Goal: Task Accomplishment & Management: Complete application form

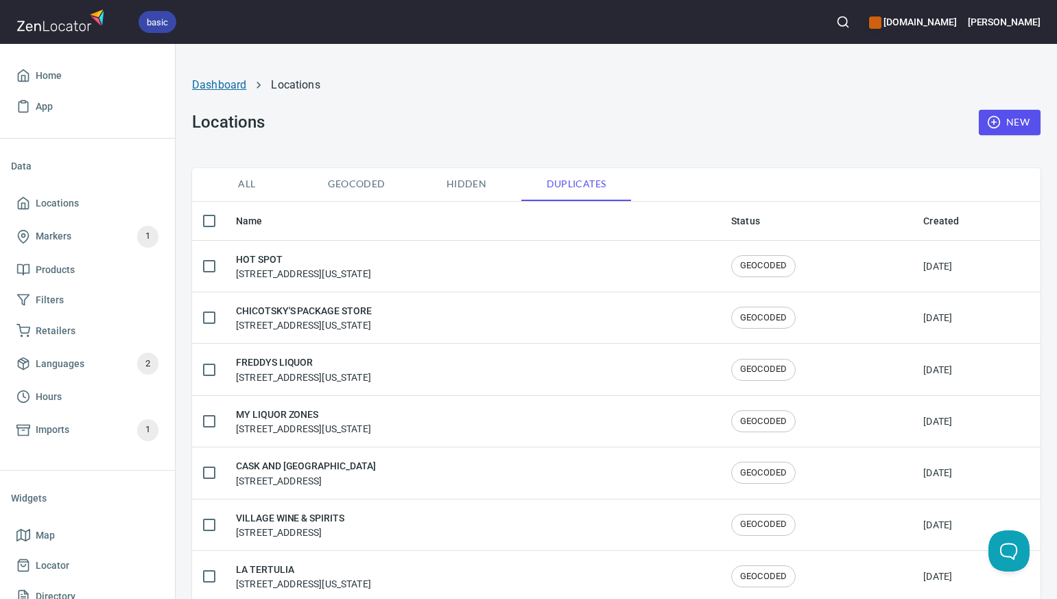
click at [222, 87] on link "Dashboard" at bounding box center [219, 84] width 54 height 13
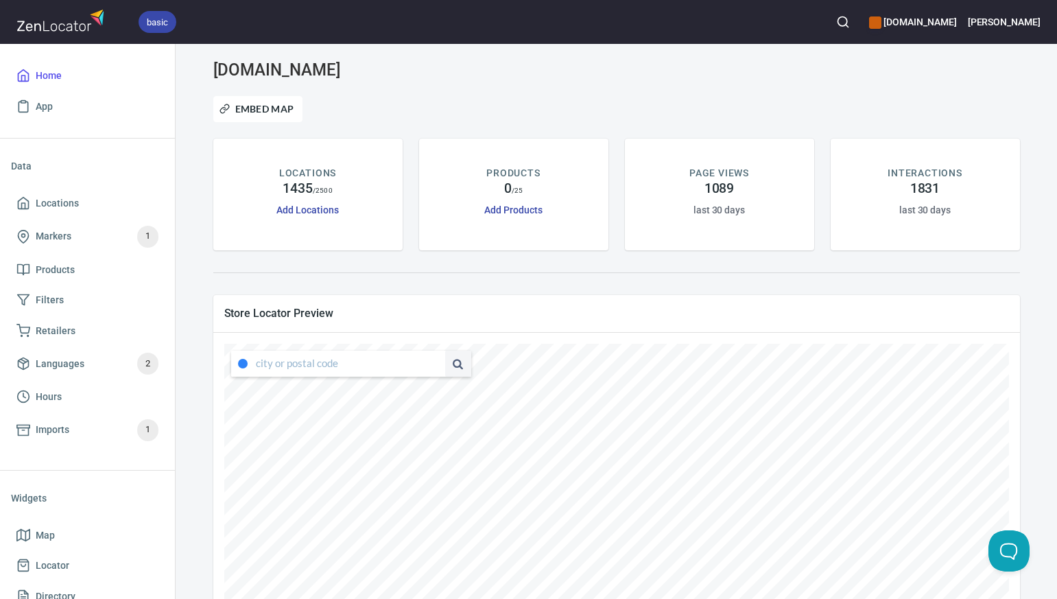
type input "[STREET_ADDRESS][US_STATE]"
drag, startPoint x: 255, startPoint y: 362, endPoint x: 427, endPoint y: 363, distance: 171.5
click at [427, 363] on div "[STREET_ADDRESS][US_STATE]" at bounding box center [351, 364] width 240 height 26
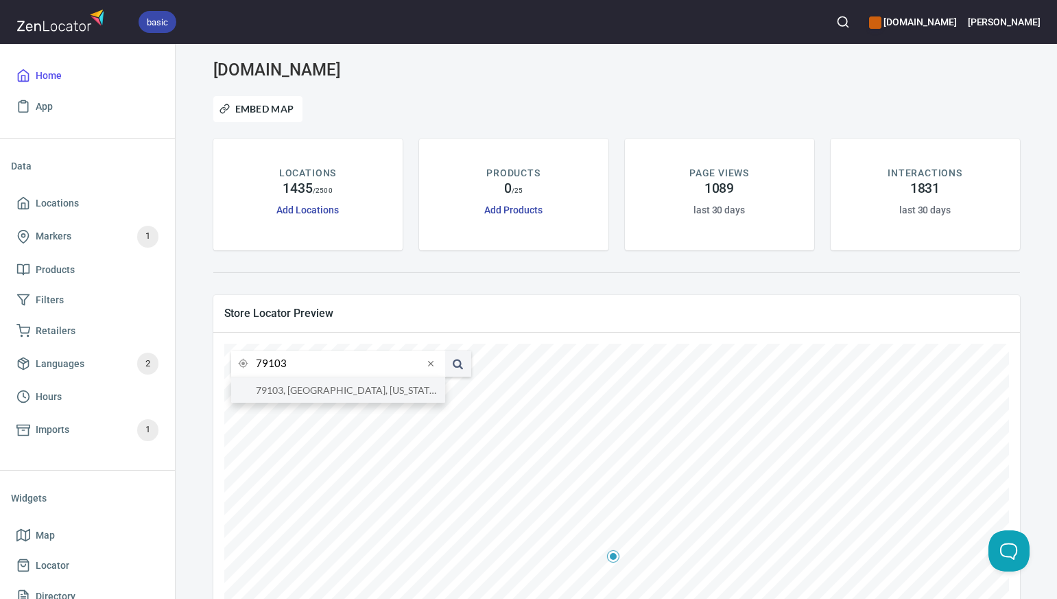
click at [409, 384] on li "79103, [GEOGRAPHIC_DATA], [US_STATE], [GEOGRAPHIC_DATA]" at bounding box center [338, 389] width 214 height 25
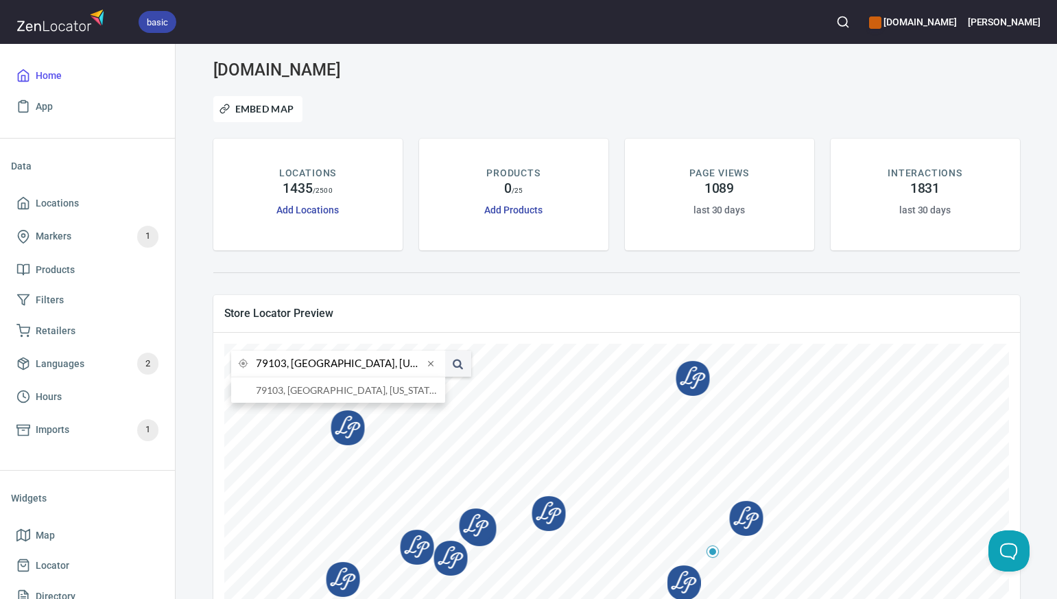
click at [286, 367] on input "79103, [GEOGRAPHIC_DATA], [US_STATE], [GEOGRAPHIC_DATA]" at bounding box center [339, 364] width 167 height 26
click at [292, 388] on li "[GEOGRAPHIC_DATA], [US_STATE], [GEOGRAPHIC_DATA]" at bounding box center [338, 389] width 214 height 25
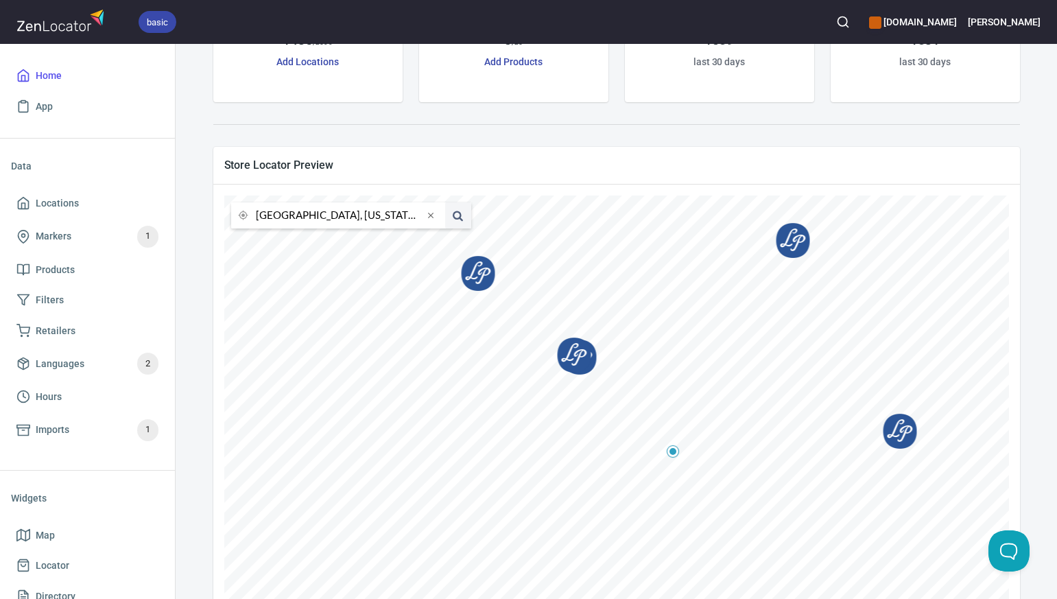
scroll to position [154, 0]
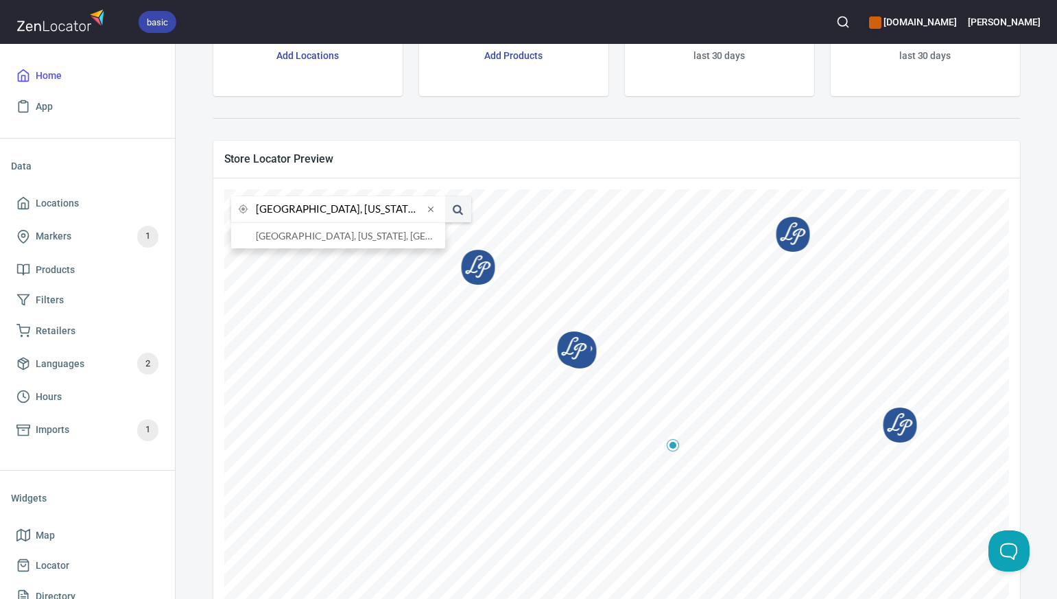
click at [285, 214] on input "[GEOGRAPHIC_DATA], [US_STATE], [GEOGRAPHIC_DATA]" at bounding box center [339, 209] width 167 height 26
click at [293, 239] on li "[GEOGRAPHIC_DATA], [US_STATE], [GEOGRAPHIC_DATA]" at bounding box center [338, 235] width 214 height 25
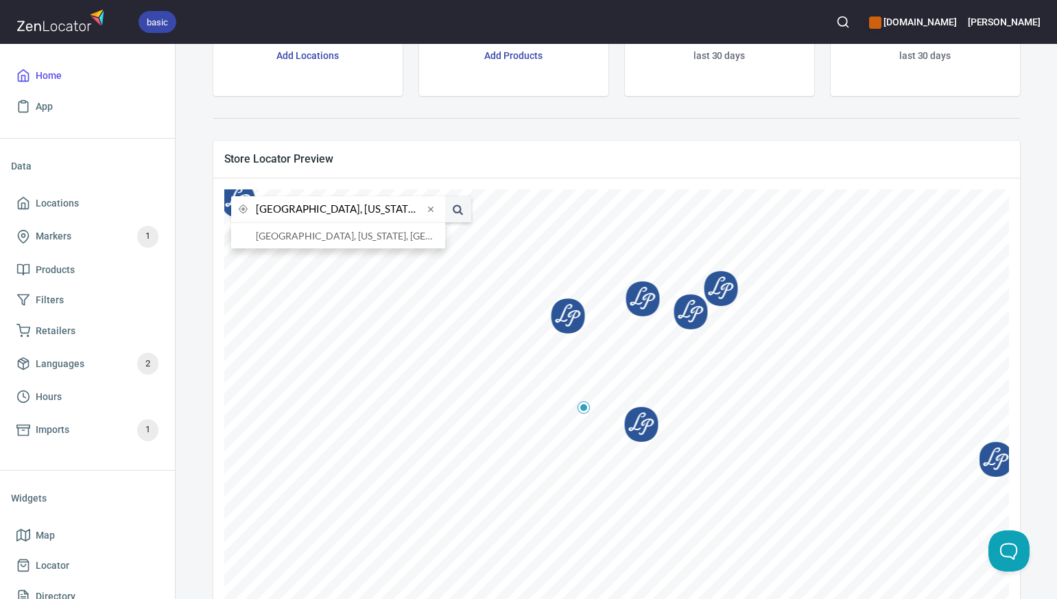
click at [285, 212] on input "[GEOGRAPHIC_DATA], [US_STATE], [GEOGRAPHIC_DATA]" at bounding box center [339, 209] width 167 height 26
click at [296, 236] on li "77494, [GEOGRAPHIC_DATA], [US_STATE], [GEOGRAPHIC_DATA]" at bounding box center [338, 235] width 214 height 25
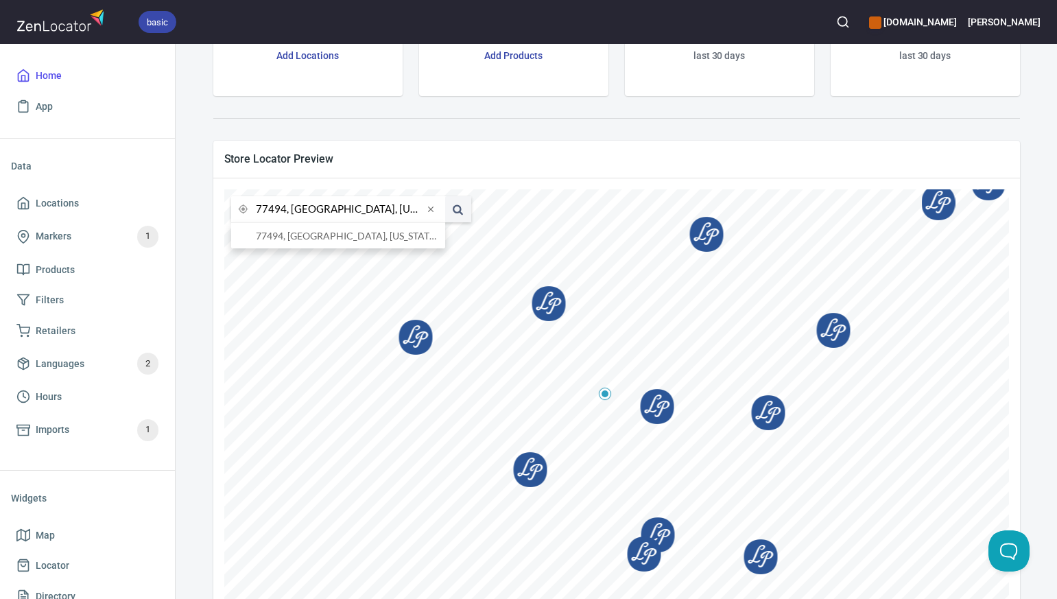
click at [285, 209] on input "77494, [GEOGRAPHIC_DATA], [US_STATE], [GEOGRAPHIC_DATA]" at bounding box center [339, 209] width 167 height 26
click at [298, 238] on li "73120, [US_STATE][GEOGRAPHIC_DATA], [US_STATE], [GEOGRAPHIC_DATA]" at bounding box center [338, 235] width 214 height 25
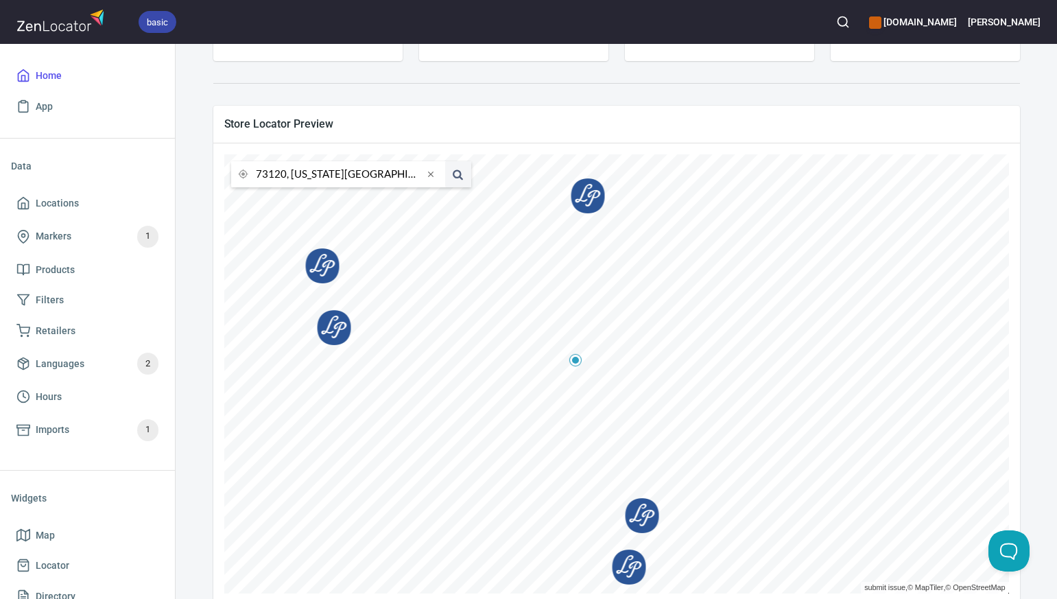
scroll to position [217, 0]
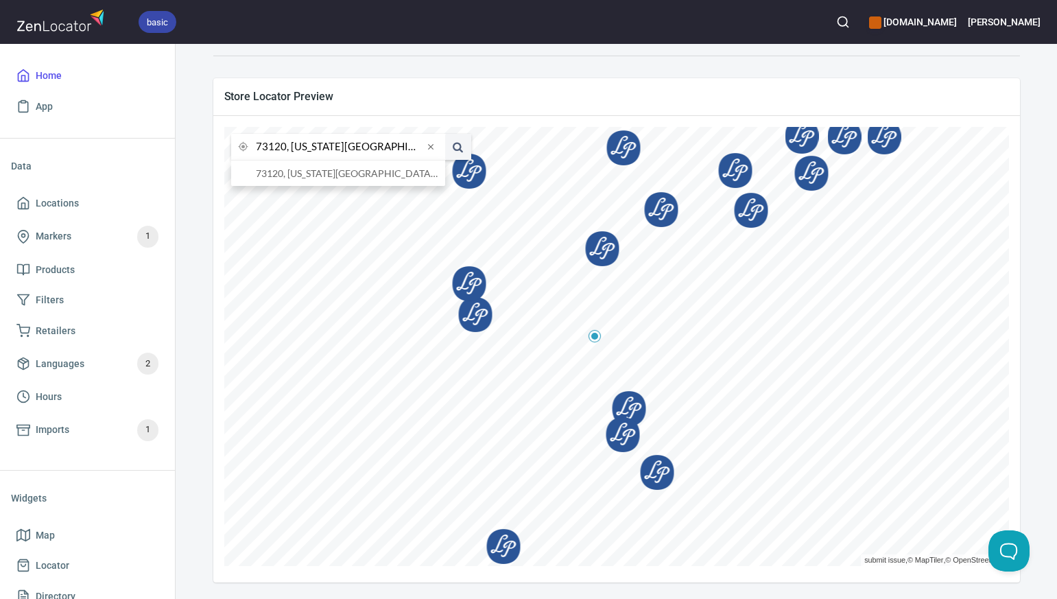
click at [285, 149] on input "73120, [US_STATE][GEOGRAPHIC_DATA], [US_STATE], [GEOGRAPHIC_DATA]" at bounding box center [339, 147] width 167 height 26
click at [301, 174] on li "80202, [GEOGRAPHIC_DATA], [US_STATE], [GEOGRAPHIC_DATA]" at bounding box center [338, 173] width 214 height 25
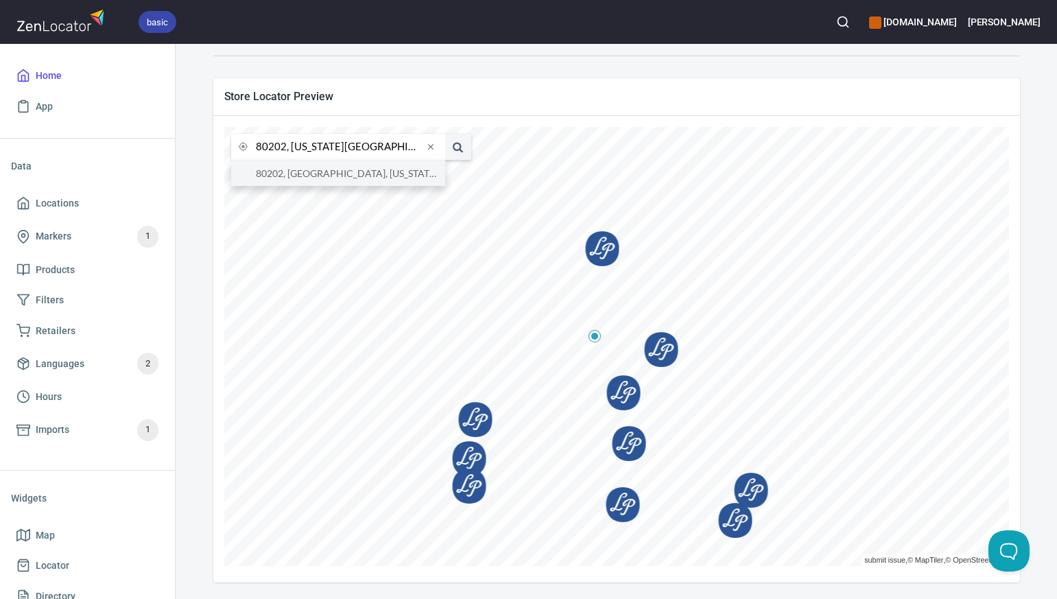
type input "80202, [GEOGRAPHIC_DATA], [US_STATE], [GEOGRAPHIC_DATA]"
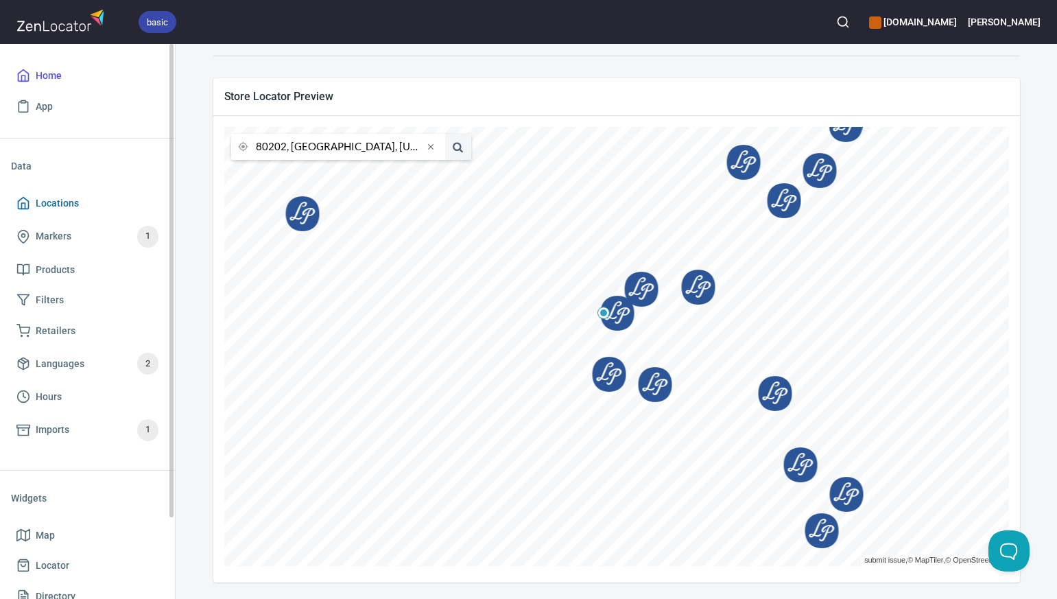
click at [69, 198] on span "Locations" at bounding box center [57, 203] width 43 height 17
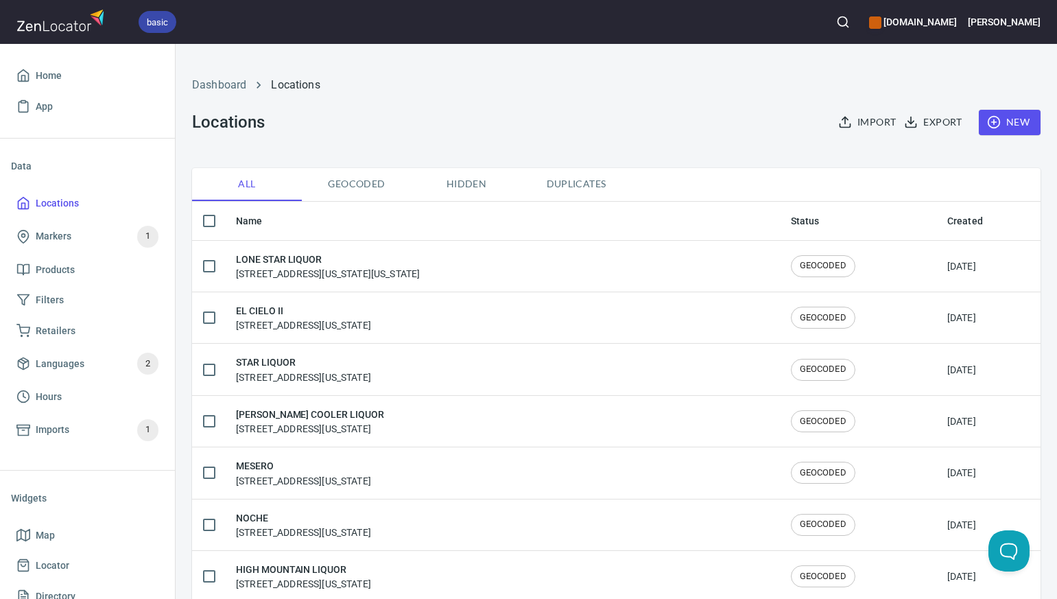
click at [1020, 121] on span "New" at bounding box center [1010, 122] width 40 height 17
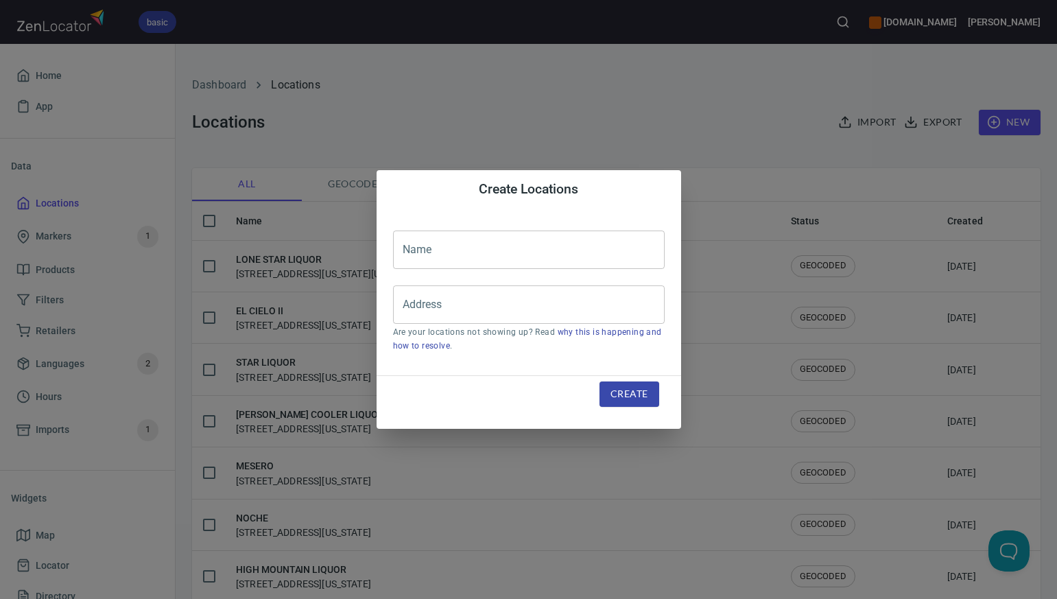
click at [407, 248] on input "text" at bounding box center [529, 250] width 272 height 38
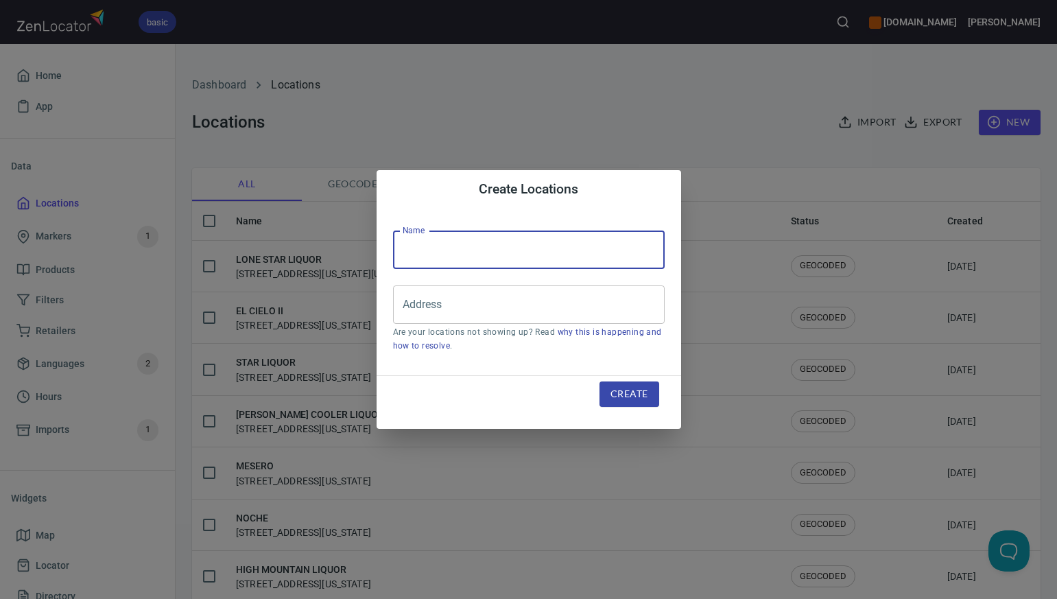
paste input "MAMA ROJA"
type input "MAMA ROJA"
click at [414, 303] on input "Address" at bounding box center [518, 305] width 239 height 26
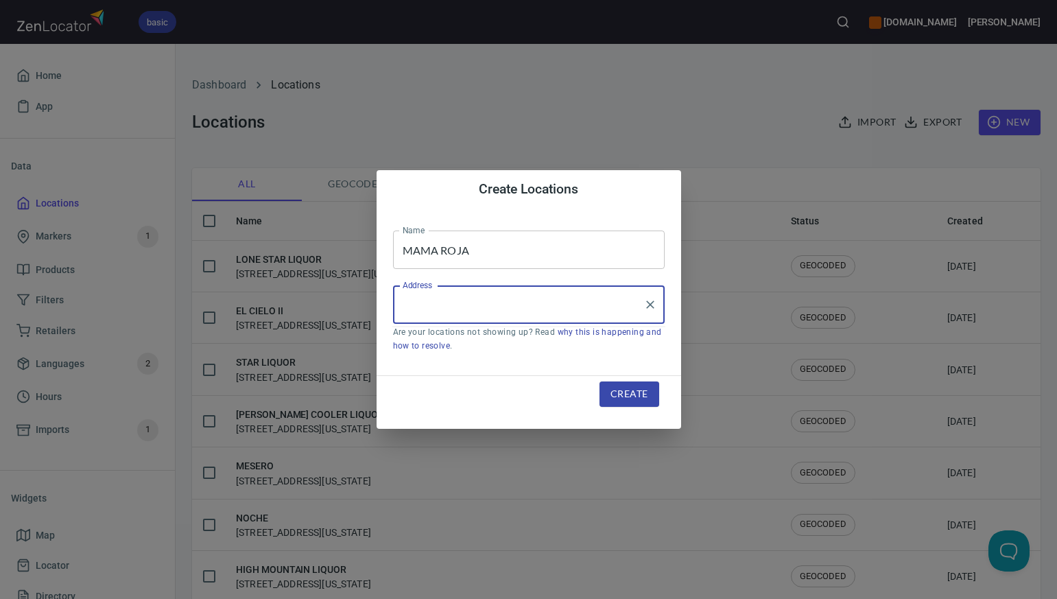
paste input "[STREET_ADDRESS][PERSON_NAME][US_STATE]"
click at [488, 310] on input "[STREET_ADDRESS][PERSON_NAME][US_STATE]" at bounding box center [518, 305] width 239 height 26
click at [602, 312] on input "[STREET_ADDRESS][PERSON_NAME][US_STATE]" at bounding box center [518, 305] width 239 height 26
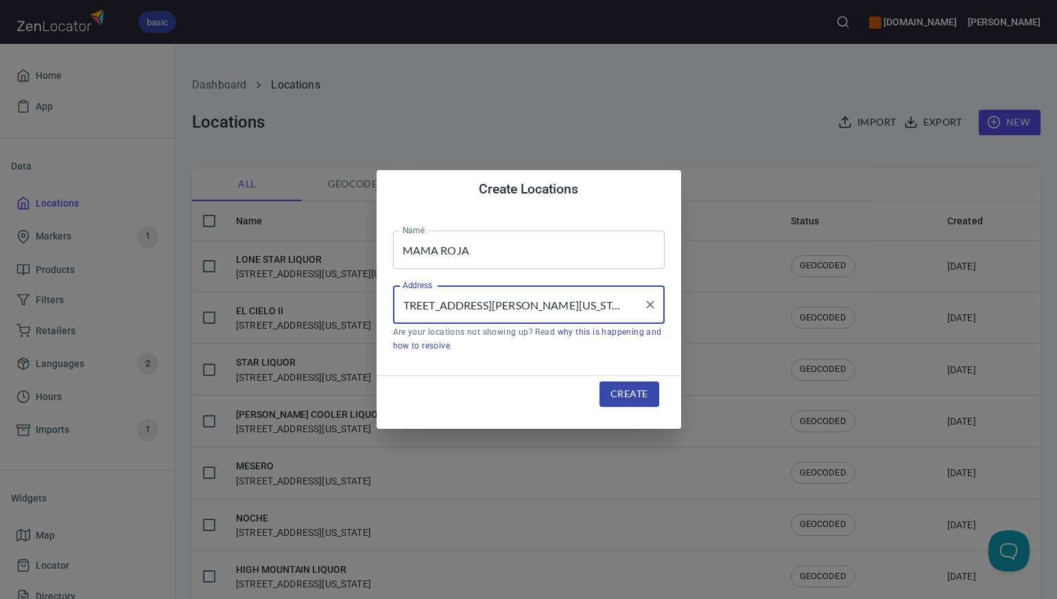
click at [604, 305] on input "[STREET_ADDRESS][PERSON_NAME][US_STATE]" at bounding box center [518, 305] width 239 height 26
type input "[STREET_ADDRESS][PERSON_NAME][US_STATE]"
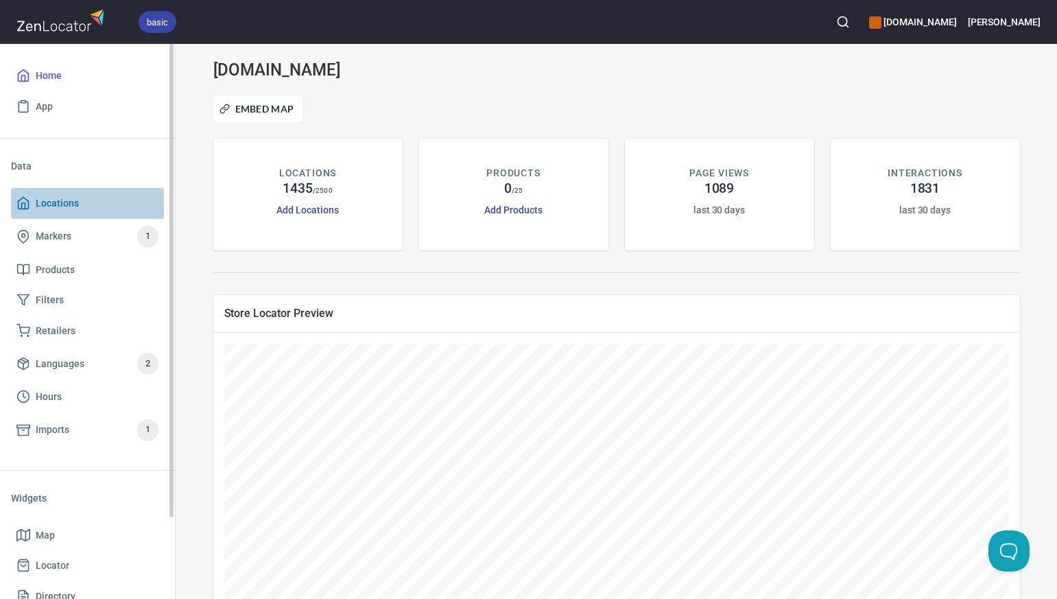
click at [65, 209] on span "Locations" at bounding box center [57, 203] width 43 height 17
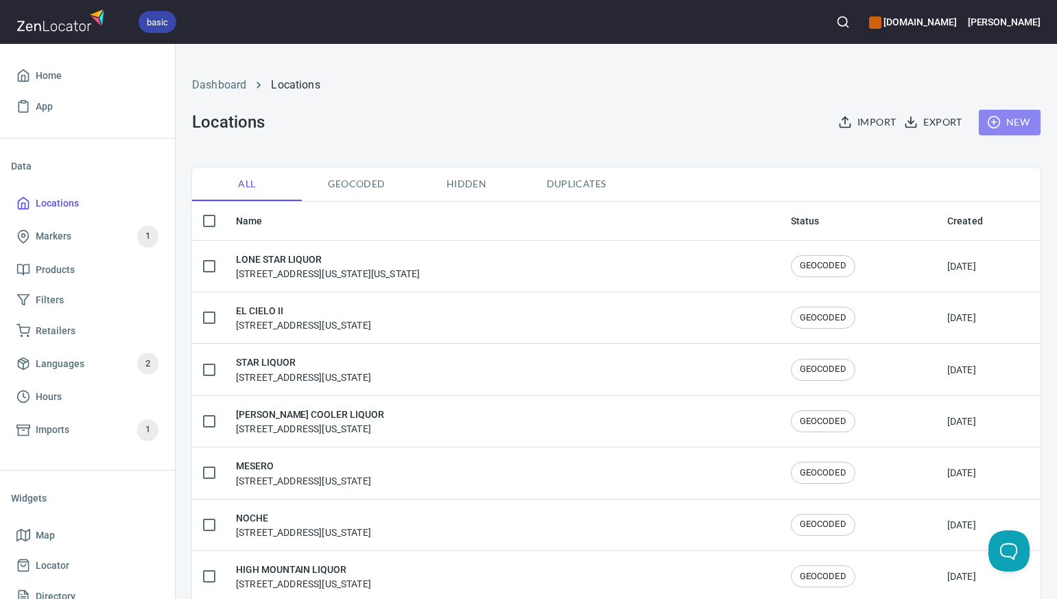
click at [1021, 123] on span "New" at bounding box center [1010, 122] width 40 height 17
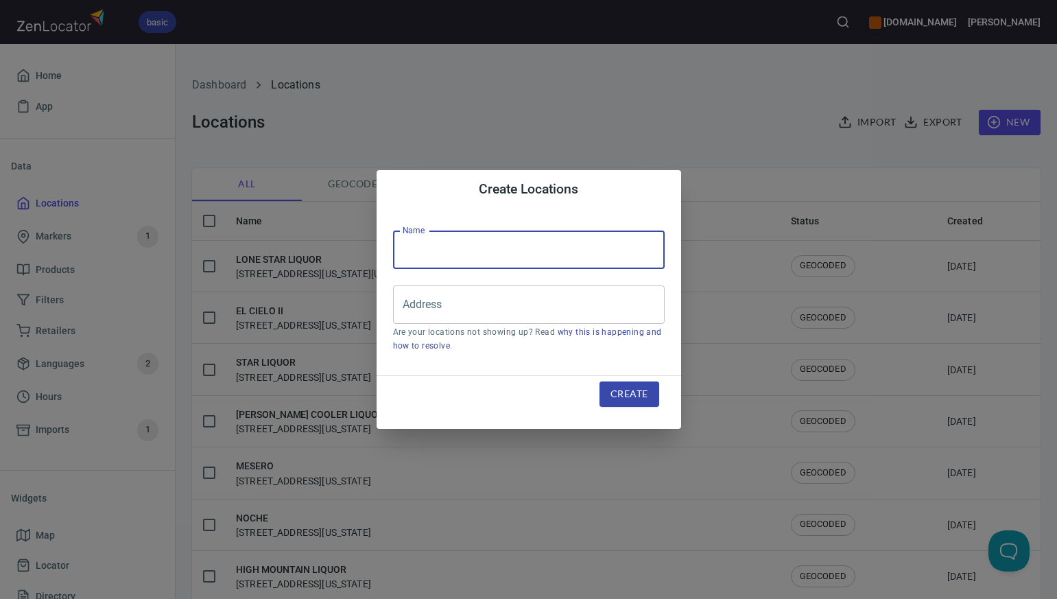
click at [416, 250] on input "text" at bounding box center [529, 250] width 272 height 38
paste input "MAMA ROJA"
type input "MAMA ROJA"
click at [408, 303] on input "Address" at bounding box center [518, 305] width 239 height 26
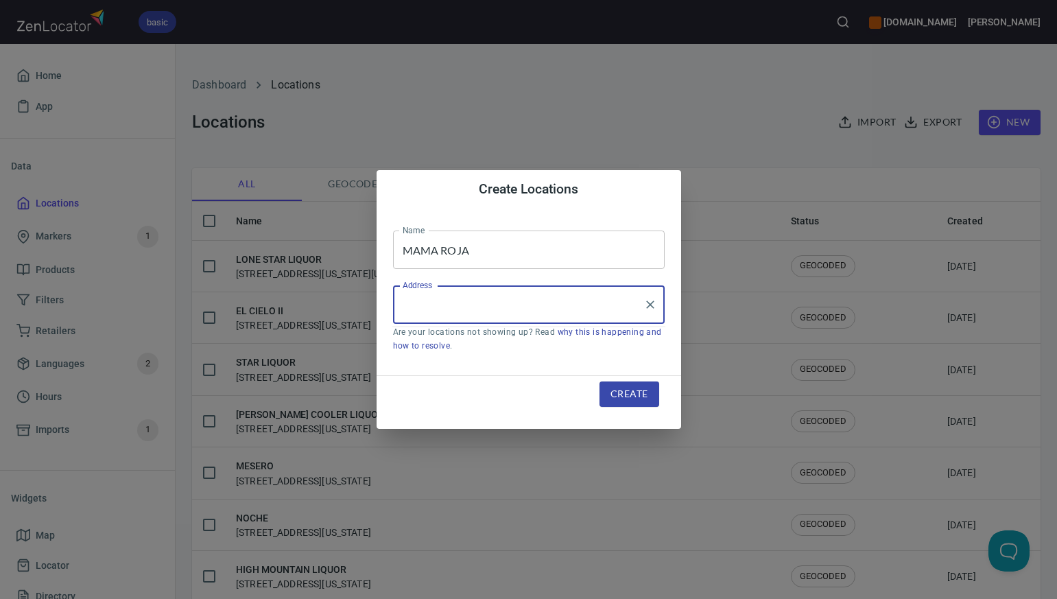
paste input "[STREET_ADDRESS][PERSON_NAME][US_STATE]"
click at [603, 306] on input "[STREET_ADDRESS][PERSON_NAME][US_STATE]" at bounding box center [518, 305] width 239 height 26
click at [490, 307] on input "[STREET_ADDRESS][PERSON_NAME][US_STATE]" at bounding box center [518, 305] width 239 height 26
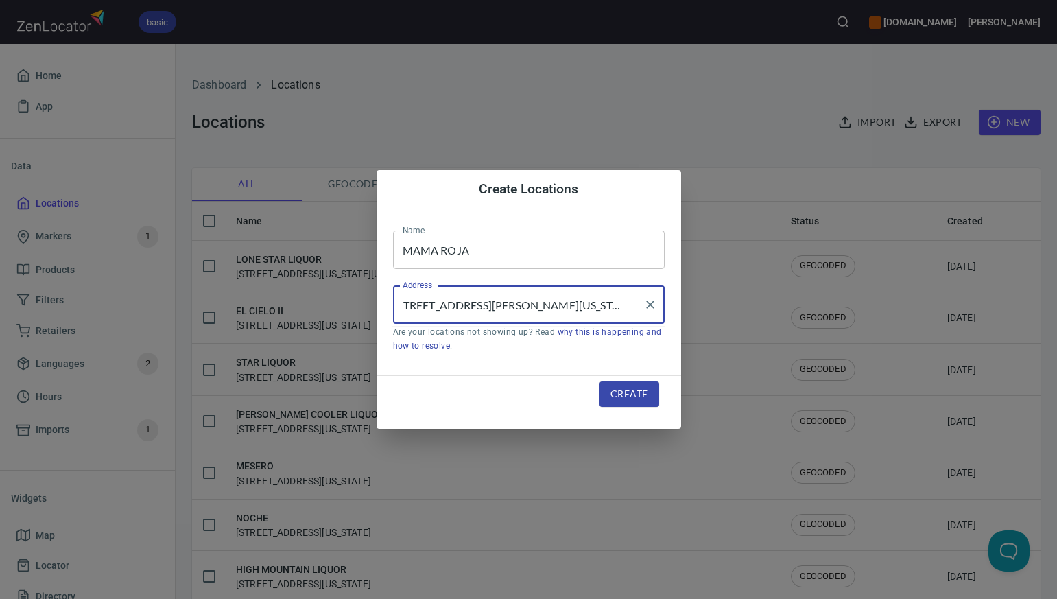
click at [578, 307] on input "[STREET_ADDRESS][PERSON_NAME][US_STATE]" at bounding box center [518, 305] width 239 height 26
click at [570, 308] on input "[STREET_ADDRESS][PERSON_NAME][US_STATE]" at bounding box center [518, 305] width 239 height 26
click at [543, 308] on input "[STREET_ADDRESS][PERSON_NAME][US_STATE]" at bounding box center [518, 305] width 239 height 26
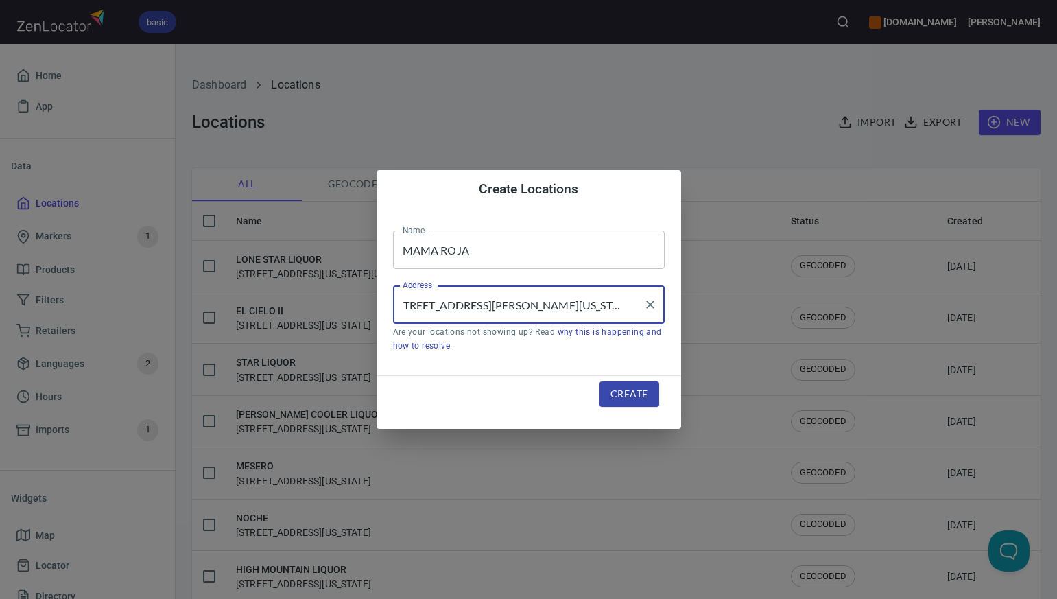
scroll to position [0, 18]
click at [494, 305] on input "[STREET_ADDRESS][PERSON_NAME][US_STATE]" at bounding box center [518, 305] width 239 height 26
click at [447, 306] on input "[STREET_ADDRESS][PERSON_NAME][US_STATE]" at bounding box center [518, 305] width 239 height 26
click at [438, 305] on input "[STREET_ADDRESS][PERSON_NAME][US_STATE]" at bounding box center [518, 305] width 239 height 26
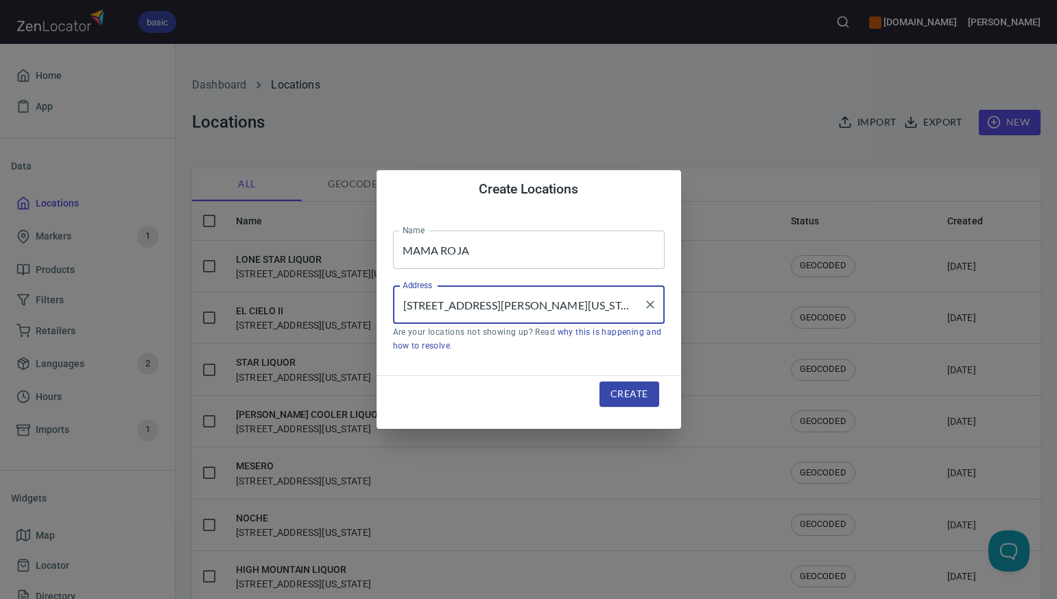
type input "[STREET_ADDRESS][PERSON_NAME][US_STATE]"
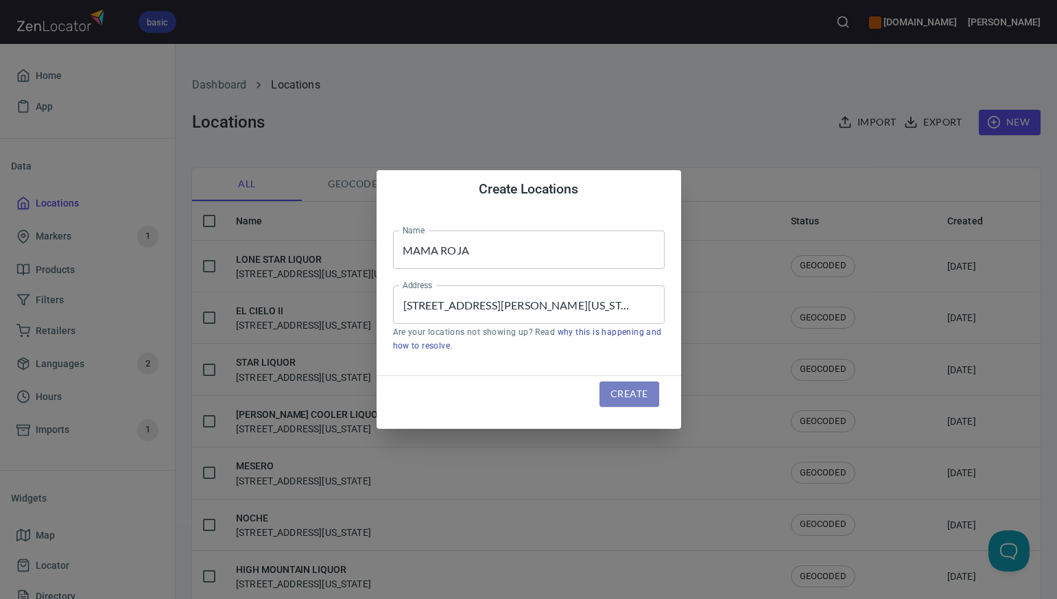
click at [613, 397] on span "Create" at bounding box center [629, 394] width 37 height 17
